Goal: Task Accomplishment & Management: Manage account settings

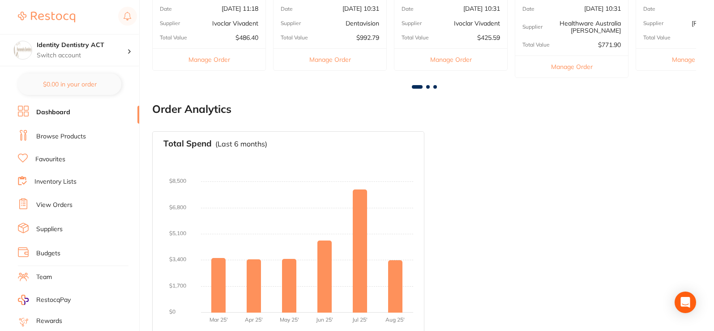
scroll to position [478, 0]
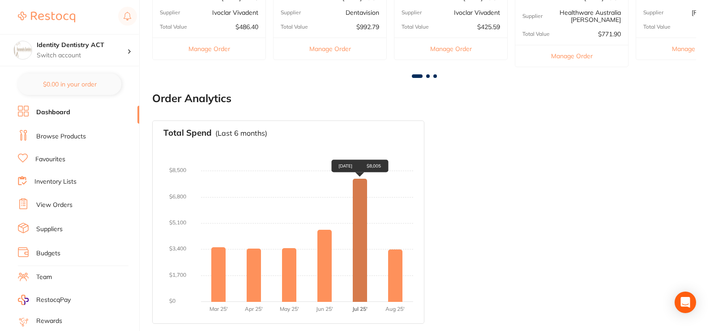
click at [361, 260] on div "Jul 2025 $8,005" at bounding box center [360, 240] width 14 height 123
click at [360, 166] on div "Jul 2025 $8,005" at bounding box center [359, 166] width 57 height 13
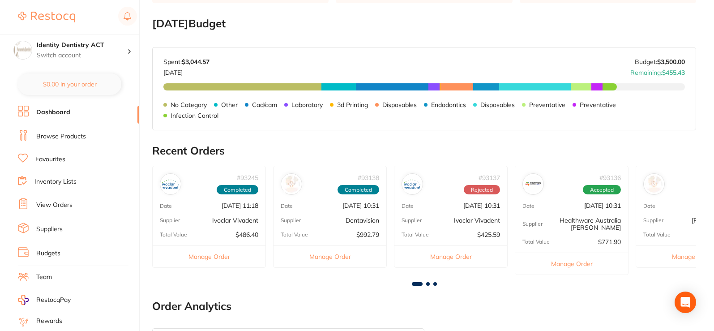
scroll to position [254, 0]
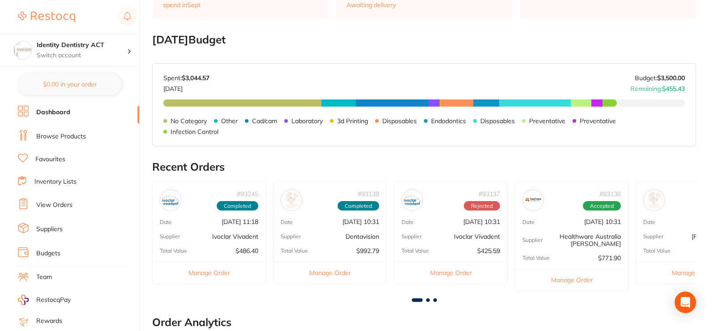
click at [73, 137] on link "Browse Products" at bounding box center [61, 136] width 50 height 9
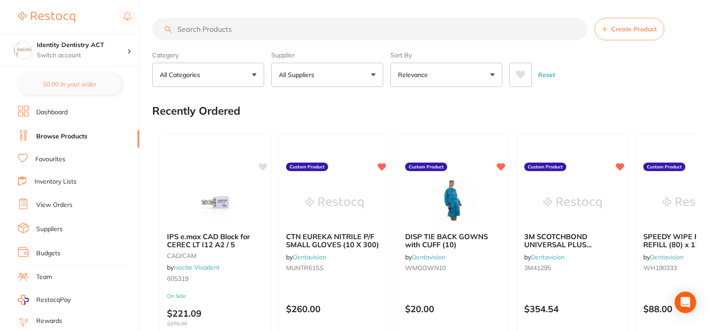
click at [365, 82] on button "All Suppliers" at bounding box center [327, 75] width 112 height 24
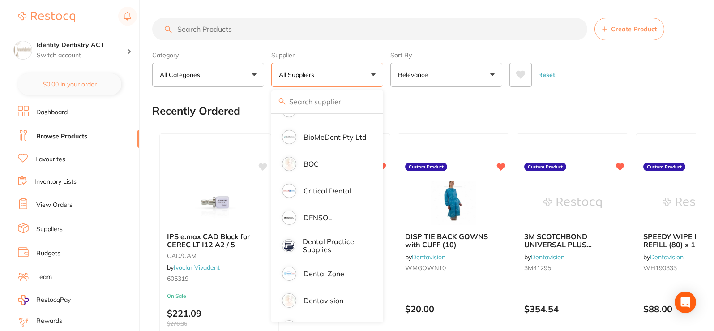
scroll to position [178, 0]
click at [318, 162] on p "BOC" at bounding box center [311, 164] width 15 height 8
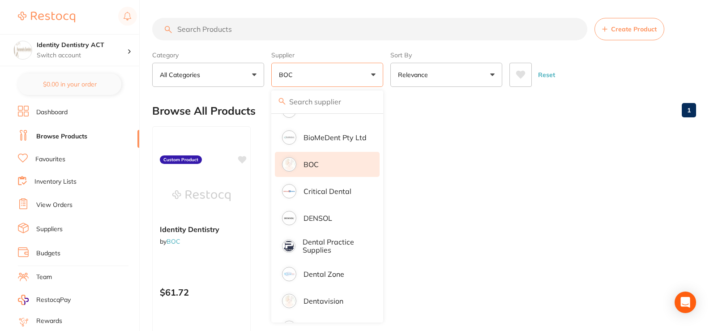
click at [437, 274] on ul "Identity Dentistry by BOC Custom Product $61.72 Add to cart Save to list" at bounding box center [424, 254] width 544 height 257
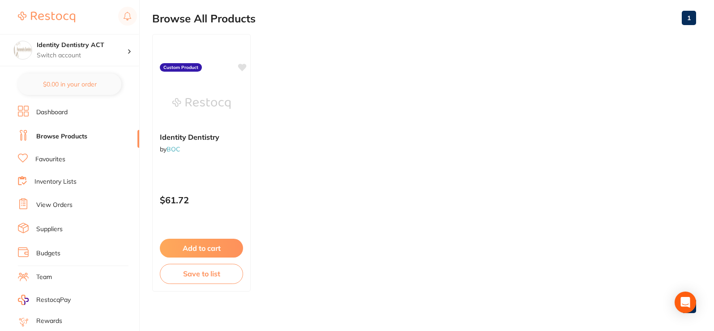
scroll to position [99, 0]
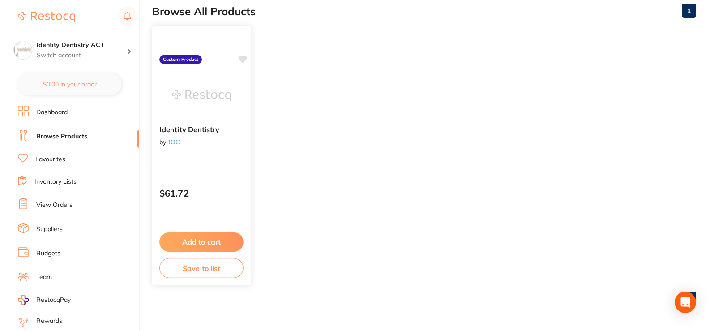
click at [227, 160] on div "Identity Dentistry by BOC Custom Product $61.72 Add to cart Save to list" at bounding box center [201, 156] width 99 height 260
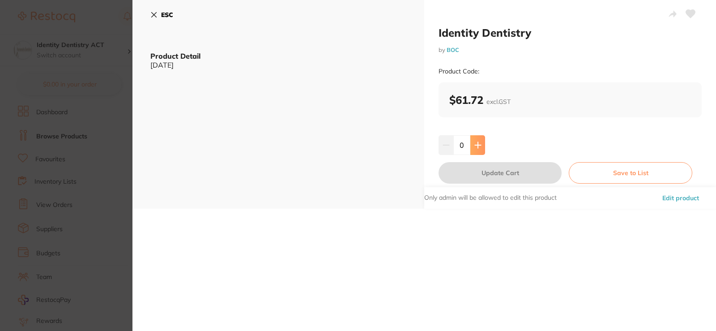
click at [479, 153] on button at bounding box center [478, 145] width 15 height 20
type input "1"
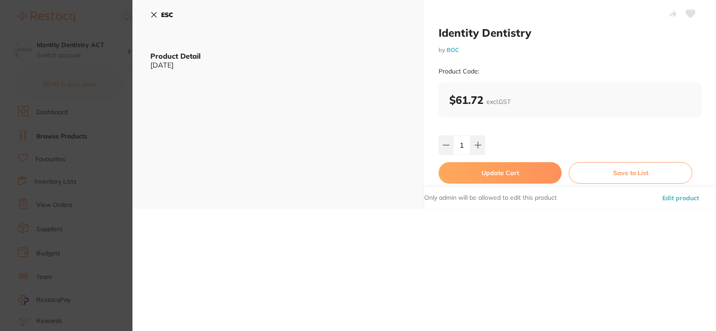
click at [516, 181] on button "Update Cart" at bounding box center [500, 172] width 123 height 21
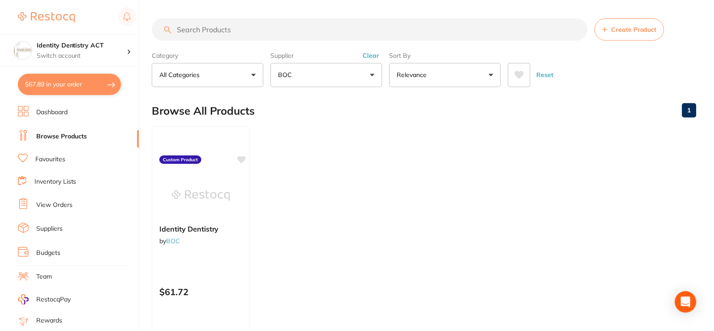
scroll to position [99, 0]
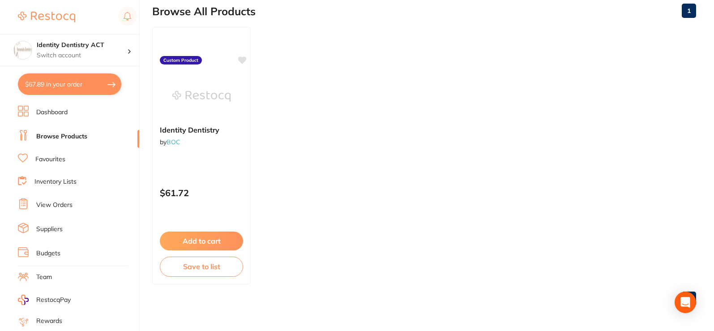
click at [85, 87] on button "$67.89 in your order" at bounding box center [69, 83] width 103 height 21
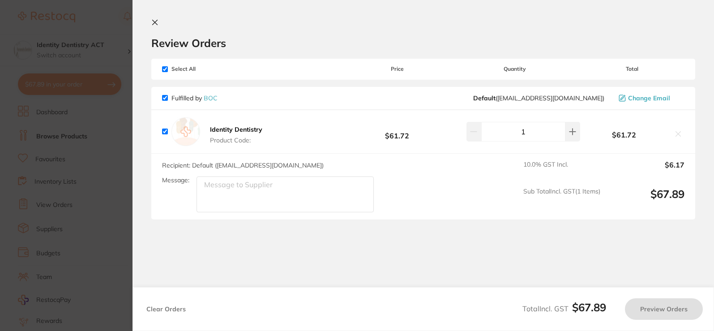
checkbox input "true"
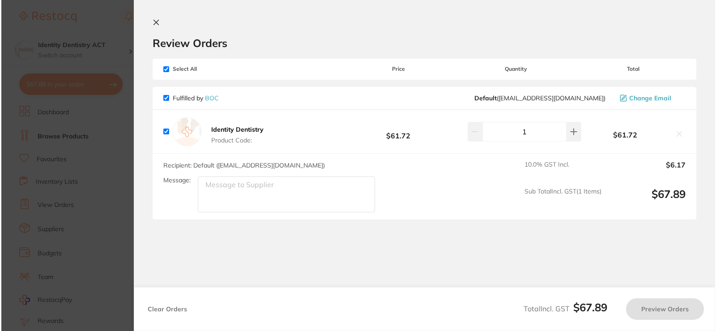
scroll to position [0, 0]
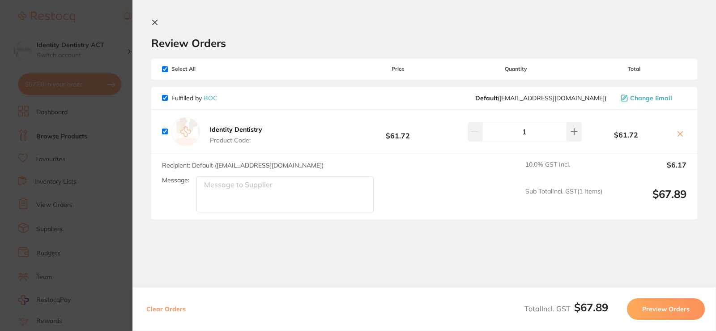
click at [674, 135] on button at bounding box center [680, 134] width 13 height 9
checkbox input "false"
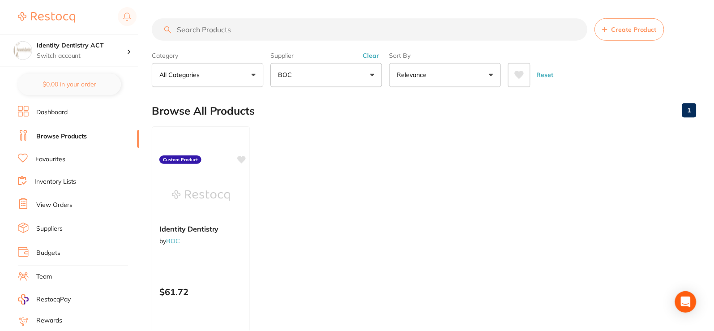
scroll to position [99, 0]
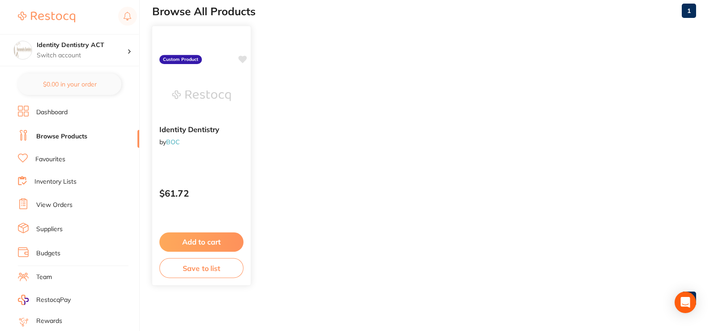
click at [248, 198] on div "$61.72" at bounding box center [201, 191] width 99 height 24
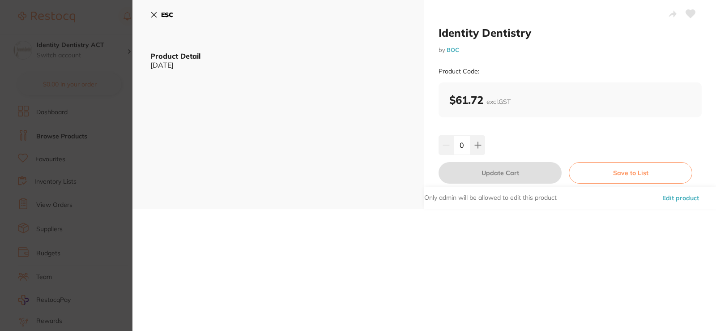
click at [678, 198] on button "Edit product" at bounding box center [681, 197] width 42 height 21
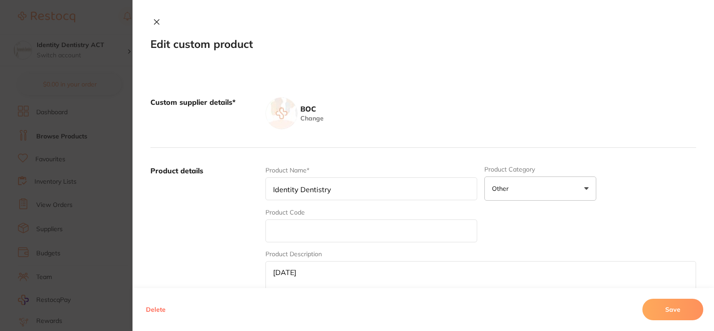
scroll to position [90, 0]
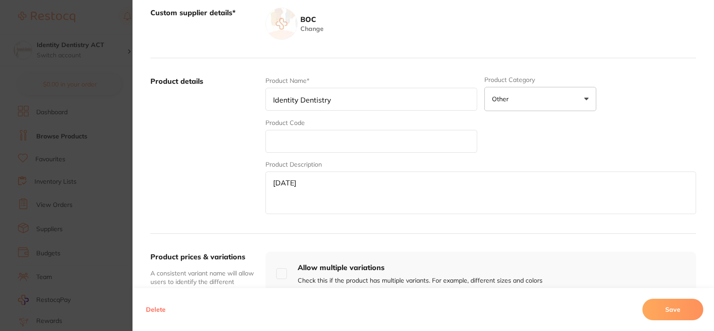
click at [284, 183] on textarea "Aug 2025" at bounding box center [481, 193] width 431 height 43
type textarea "Sep 2025"
click at [682, 308] on button "Save" at bounding box center [673, 309] width 61 height 21
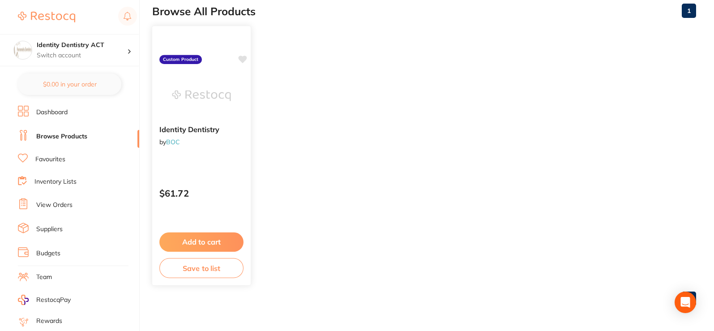
click at [224, 209] on div "Identity Dentistry by BOC Custom Product $61.72 Add to cart Save to list" at bounding box center [201, 156] width 99 height 260
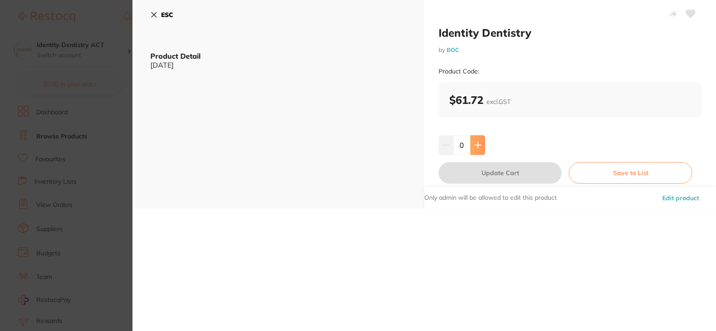
click at [479, 144] on icon at bounding box center [478, 145] width 7 height 7
type input "1"
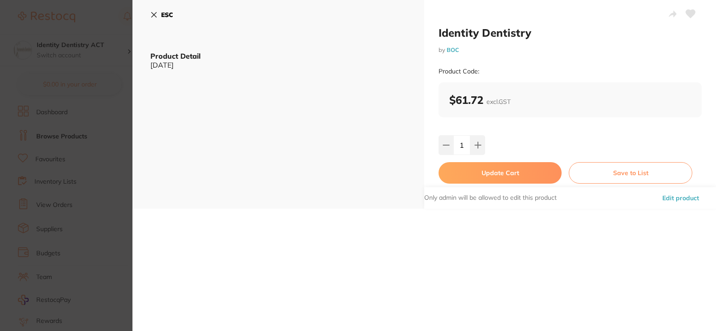
click at [497, 172] on button "Update Cart" at bounding box center [500, 172] width 123 height 21
checkbox input "true"
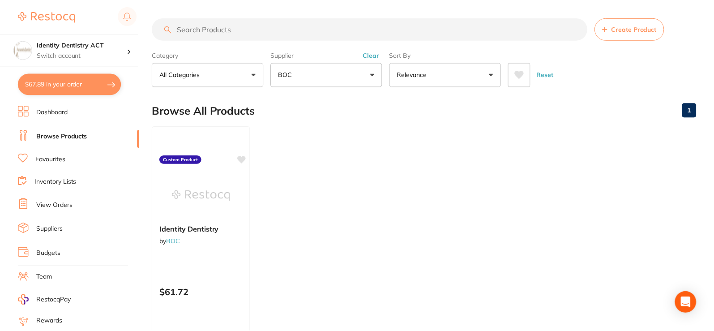
scroll to position [99, 0]
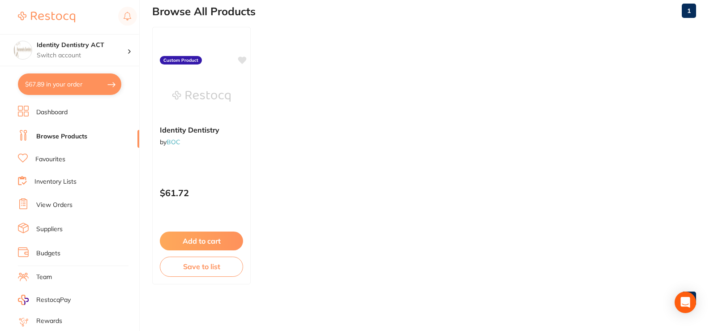
click at [70, 86] on button "$67.89 in your order" at bounding box center [69, 83] width 103 height 21
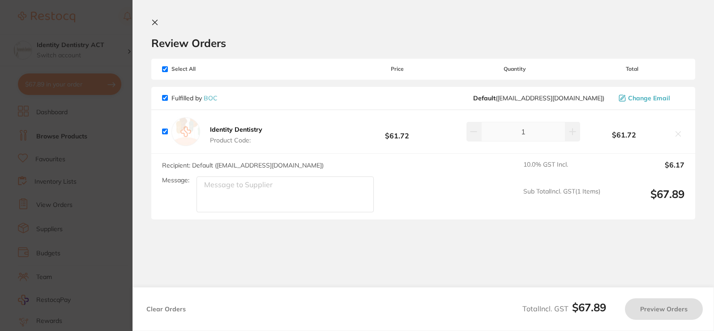
checkbox input "true"
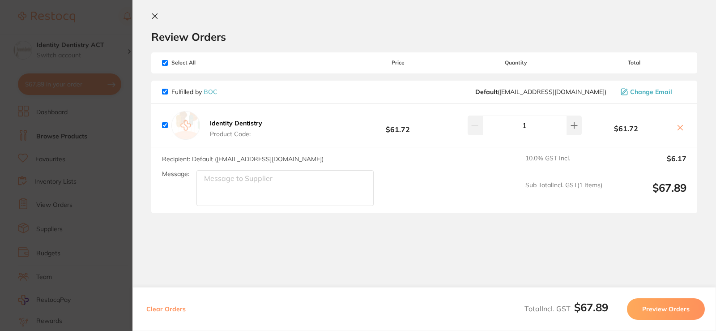
click at [681, 307] on button "Preview Orders" at bounding box center [666, 308] width 78 height 21
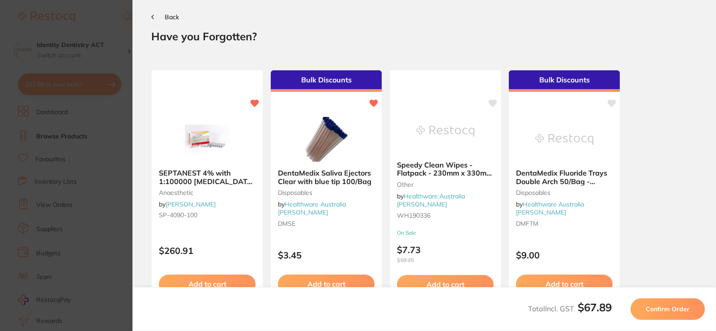
scroll to position [0, 0]
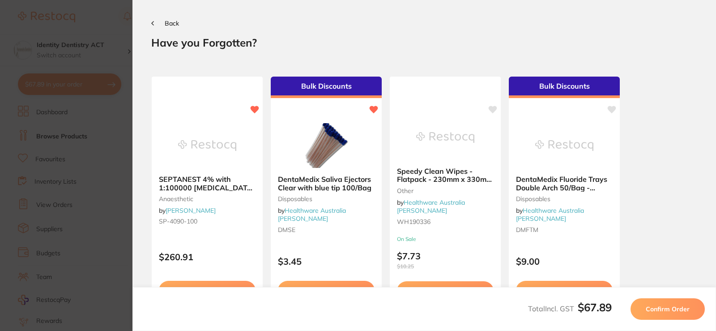
click at [666, 316] on button "Confirm Order" at bounding box center [668, 308] width 74 height 21
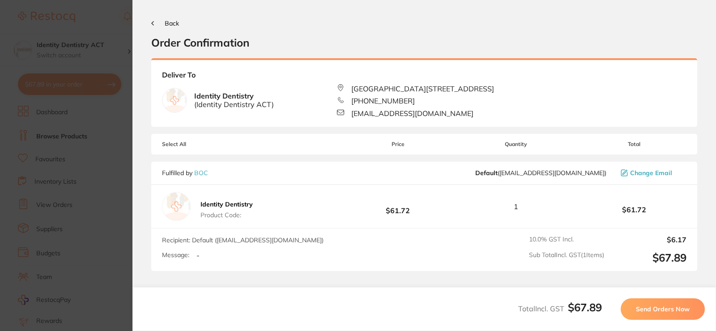
click at [665, 308] on span "Send Orders Now" at bounding box center [663, 309] width 54 height 8
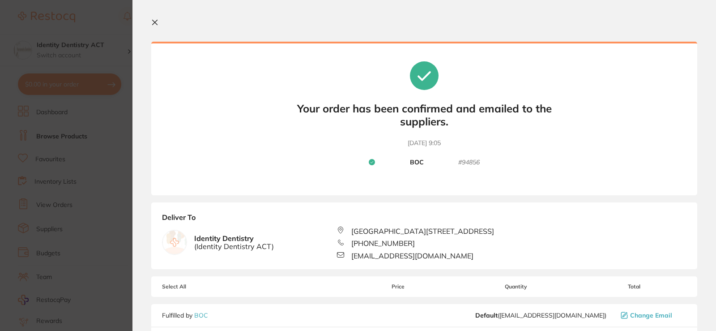
click at [157, 26] on button at bounding box center [156, 23] width 11 height 9
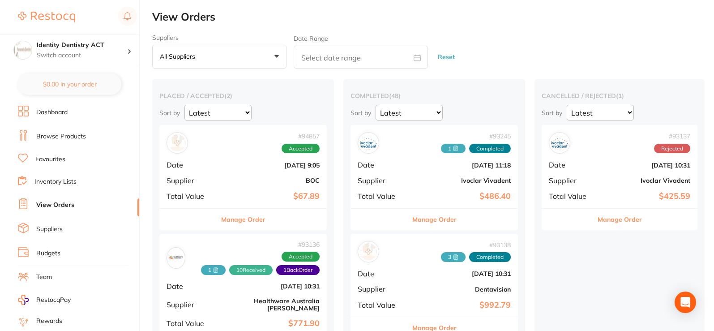
click at [303, 176] on div "# 94857 Accepted Date Sept 29 2025, 9:05 Supplier BOC Total Value $67.89" at bounding box center [242, 166] width 167 height 83
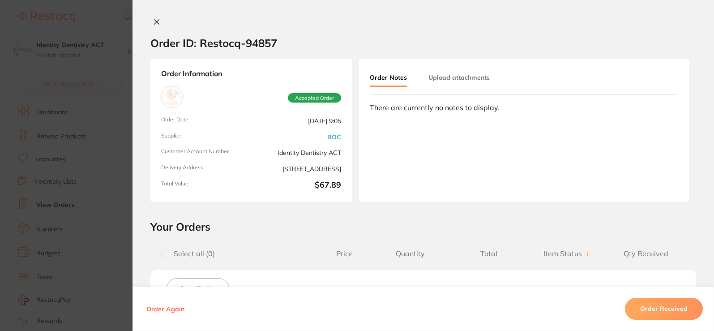
scroll to position [179, 0]
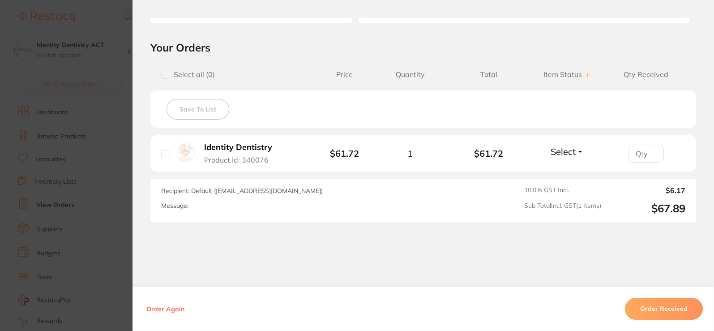
click at [164, 74] on input "checkbox" at bounding box center [165, 75] width 8 height 8
checkbox input "true"
click at [572, 153] on span "Select" at bounding box center [563, 151] width 25 height 11
click at [568, 174] on span "Received" at bounding box center [567, 170] width 23 height 7
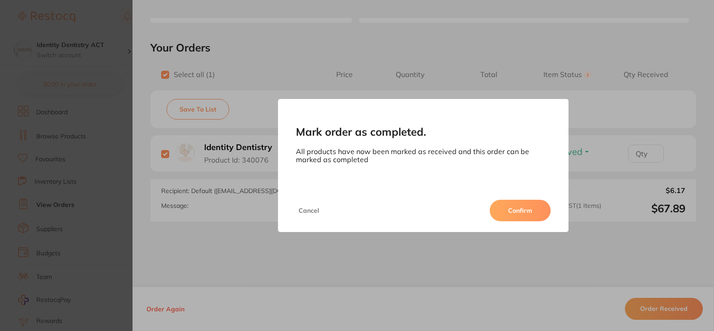
click at [523, 217] on button "Confirm" at bounding box center [520, 210] width 61 height 21
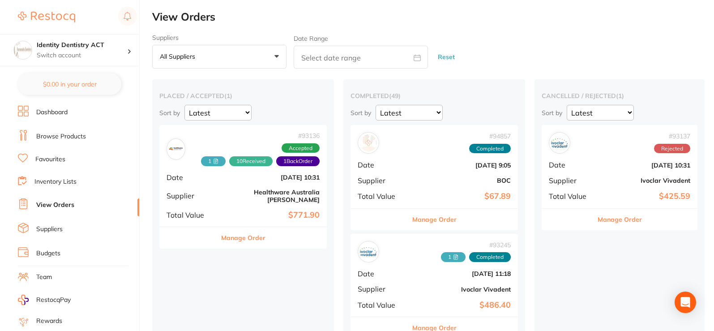
click at [399, 172] on div "# 94857 Completed Date Sept 29 2025, 9:05 Supplier BOC Total Value $67.89" at bounding box center [434, 166] width 167 height 83
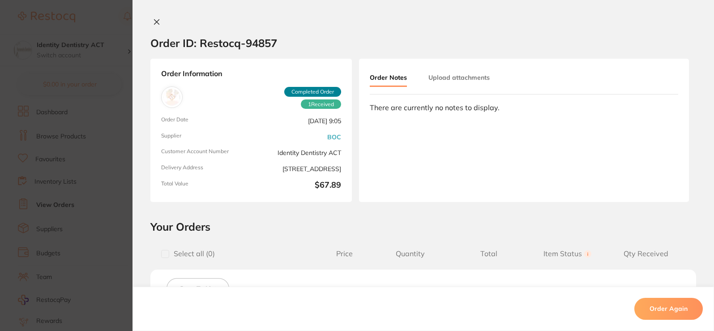
click at [451, 72] on button "Upload attachments" at bounding box center [459, 77] width 61 height 16
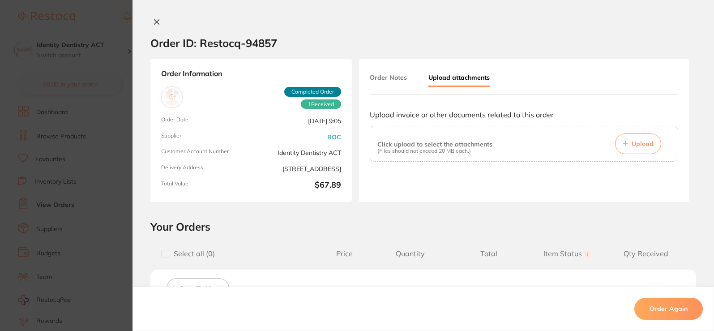
click at [637, 143] on span "Upload" at bounding box center [643, 144] width 22 height 8
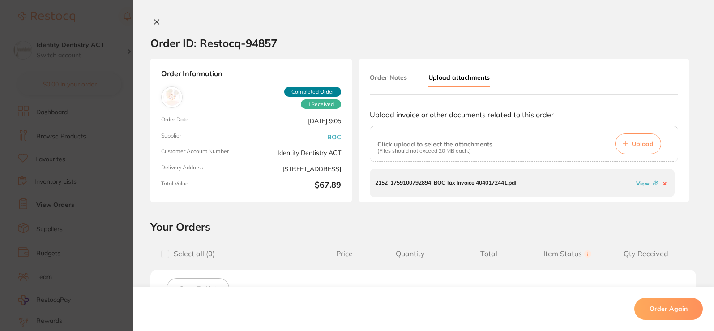
click at [156, 21] on icon at bounding box center [156, 22] width 5 height 5
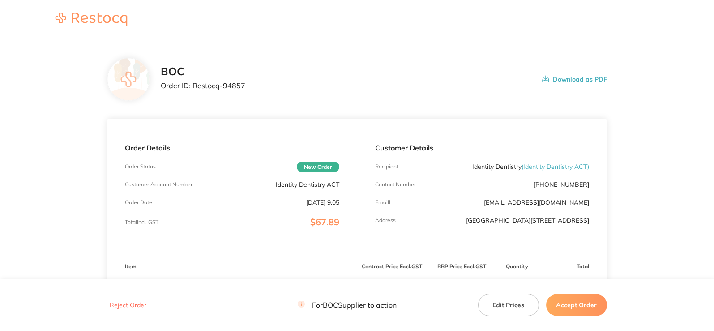
click at [558, 303] on button "Accept Order" at bounding box center [576, 305] width 61 height 22
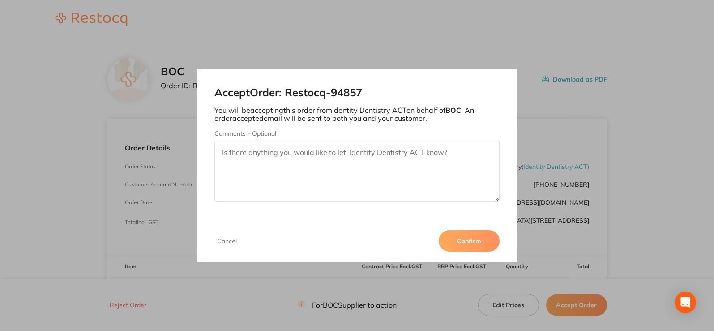
click at [458, 246] on button "Confirm" at bounding box center [469, 240] width 61 height 21
